Goal: Find specific page/section: Find specific page/section

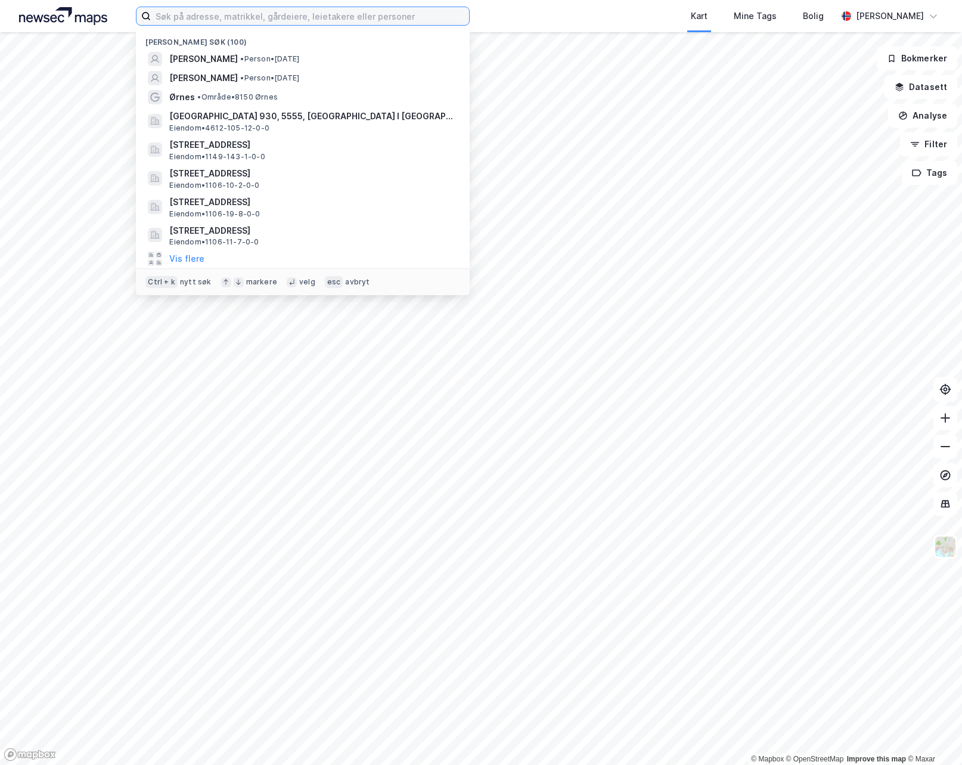
click at [227, 24] on input at bounding box center [310, 16] width 318 height 18
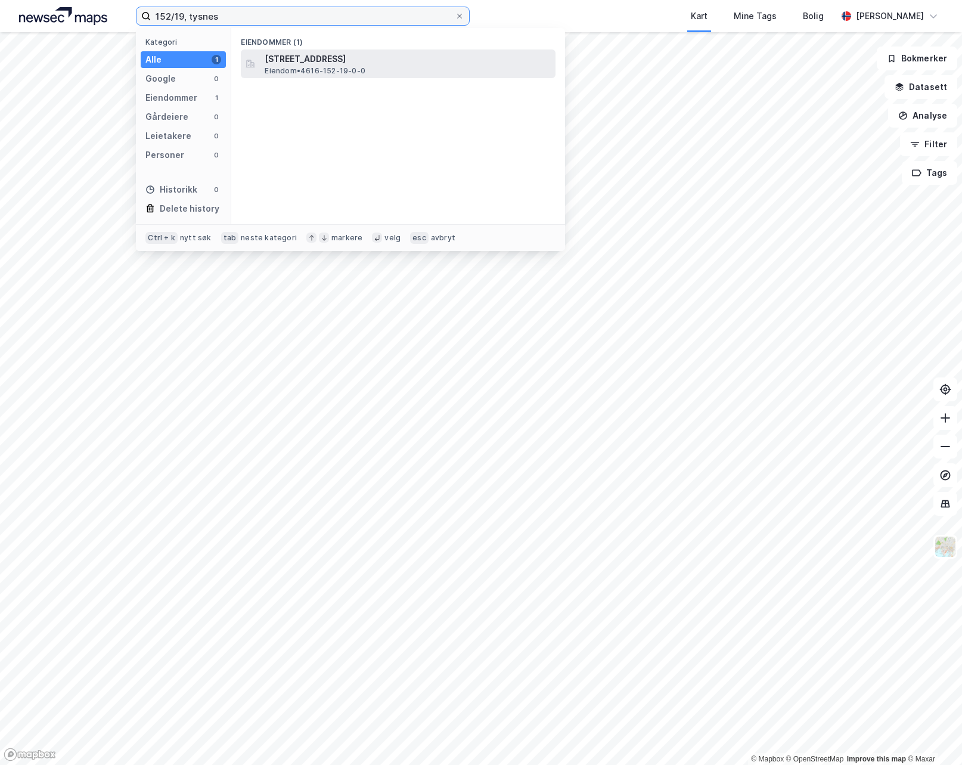
type input "152/19, tysnes"
click at [315, 61] on span "[STREET_ADDRESS]" at bounding box center [408, 59] width 286 height 14
